Goal: Information Seeking & Learning: Find specific fact

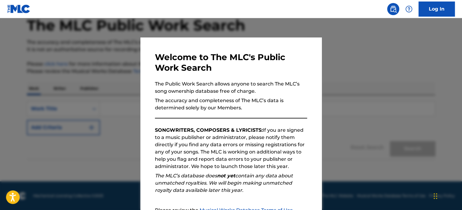
scroll to position [66, 0]
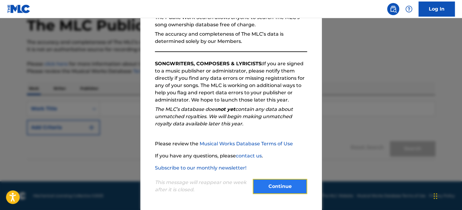
click at [270, 186] on button "Continue" at bounding box center [280, 186] width 54 height 15
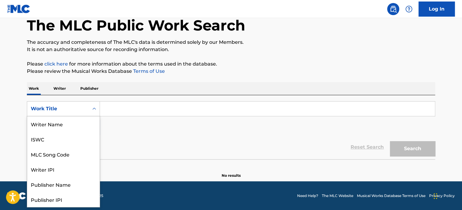
click at [72, 108] on div "Work Title" at bounding box center [58, 108] width 54 height 7
click at [62, 123] on div "MLC Song Code" at bounding box center [63, 123] width 72 height 15
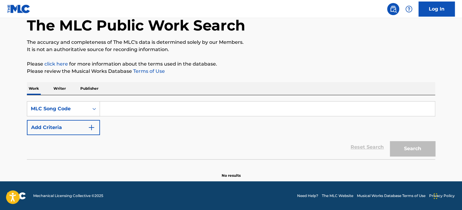
click at [117, 109] on input "Search Form" at bounding box center [267, 108] width 335 height 14
paste input "AE3AL6"
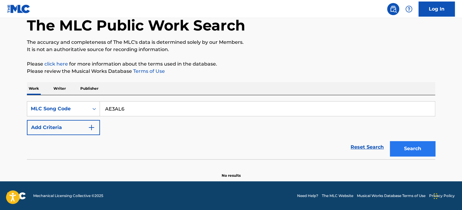
type input "AE3AL6"
click at [403, 144] on button "Search" at bounding box center [412, 148] width 45 height 15
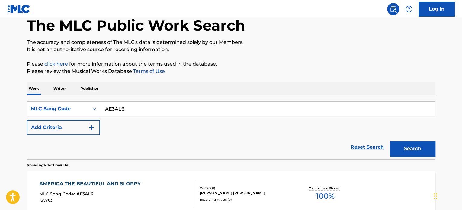
click at [70, 187] on div "AMERICA THE BEAUTIFUL AND SLOPPY" at bounding box center [91, 183] width 104 height 7
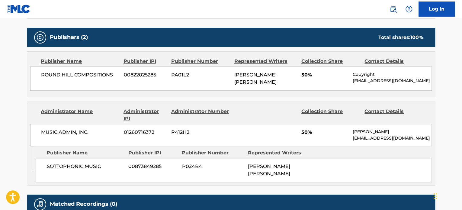
scroll to position [272, 0]
